Goal: Task Accomplishment & Management: Manage account settings

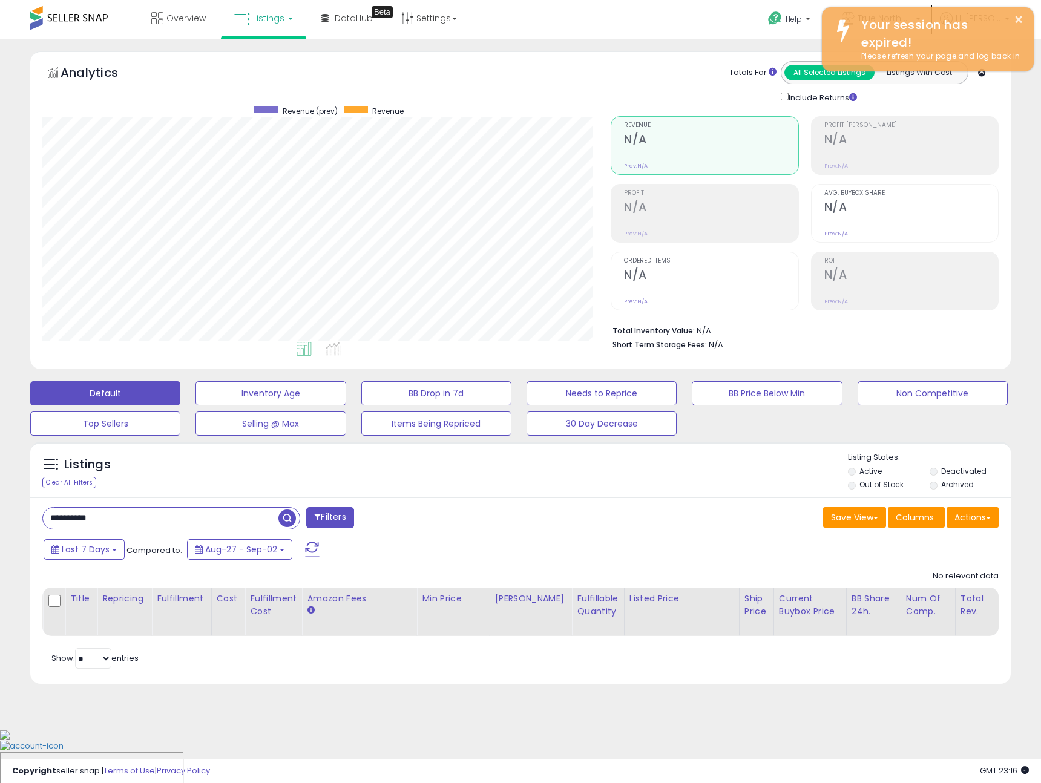
scroll to position [248, 569]
